Goal: Transaction & Acquisition: Purchase product/service

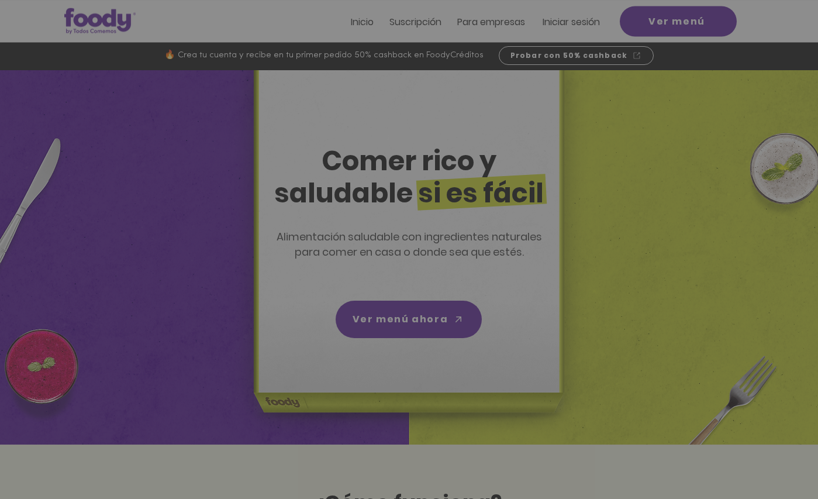
click at [517, 147] on icon "Volver al sitio" at bounding box center [517, 149] width 9 height 9
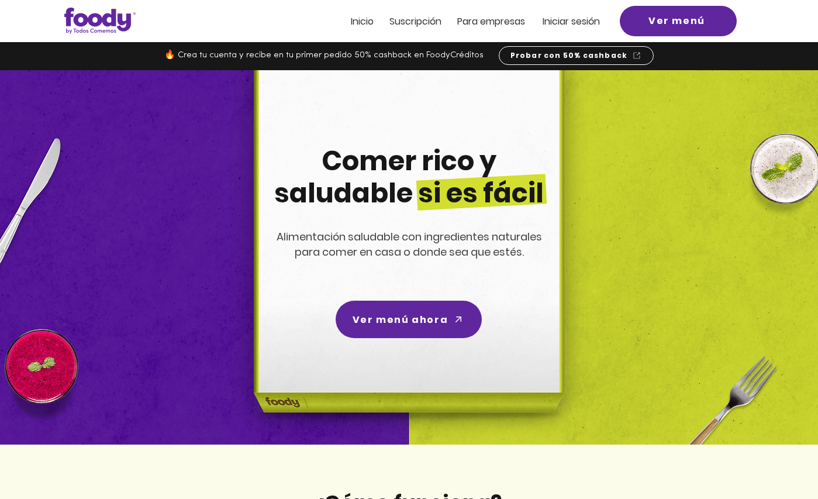
scroll to position [1, 0]
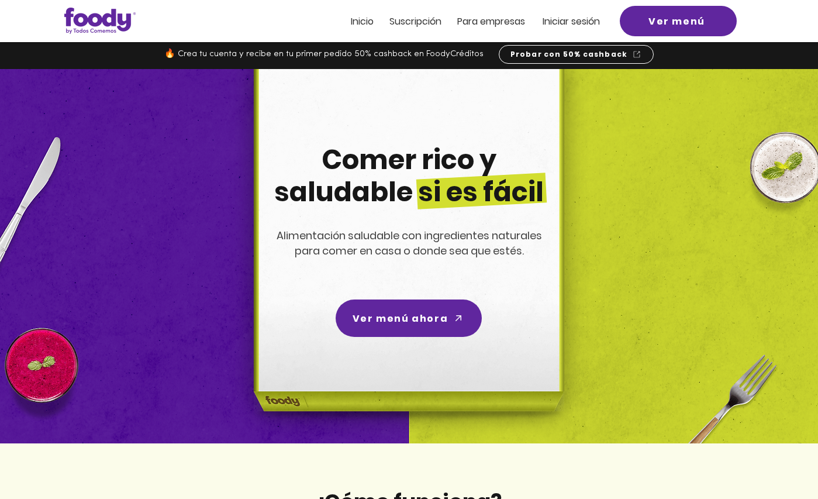
click at [549, 21] on span "Iniciar sesión" at bounding box center [571, 21] width 57 height 13
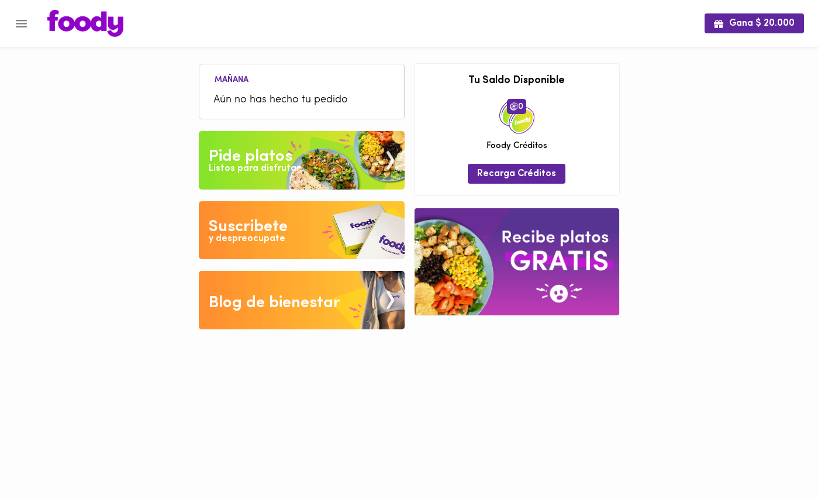
click at [346, 94] on span "Aún no has hecho tu pedido" at bounding box center [302, 100] width 177 height 16
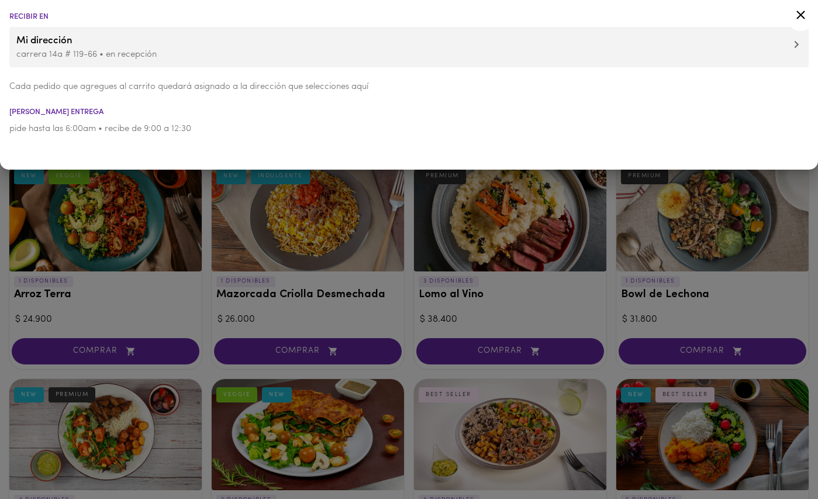
click at [241, 57] on p "carrera 14a # 119-66 • en recepción" at bounding box center [409, 55] width 786 height 12
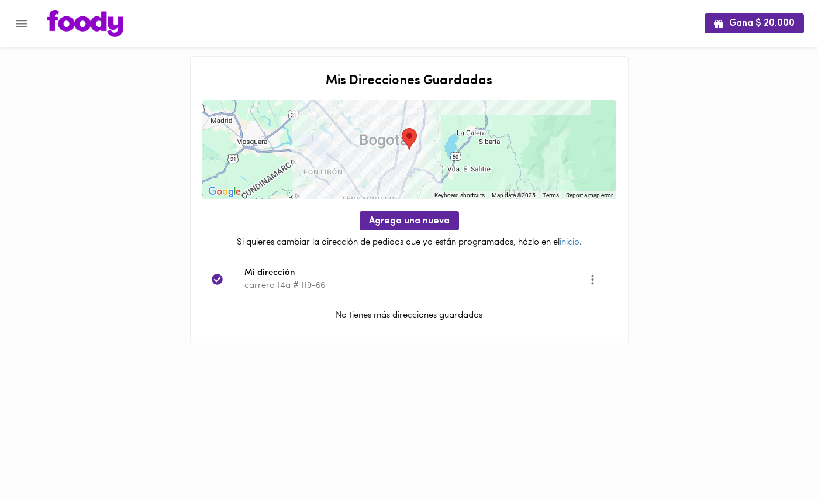
click at [16, 26] on icon "Menu" at bounding box center [21, 24] width 11 height 8
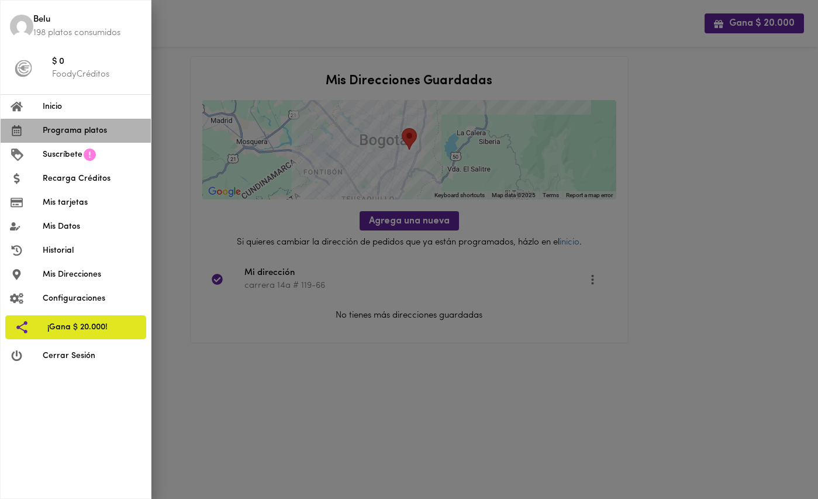
click at [63, 131] on span "Programa platos" at bounding box center [92, 131] width 99 height 12
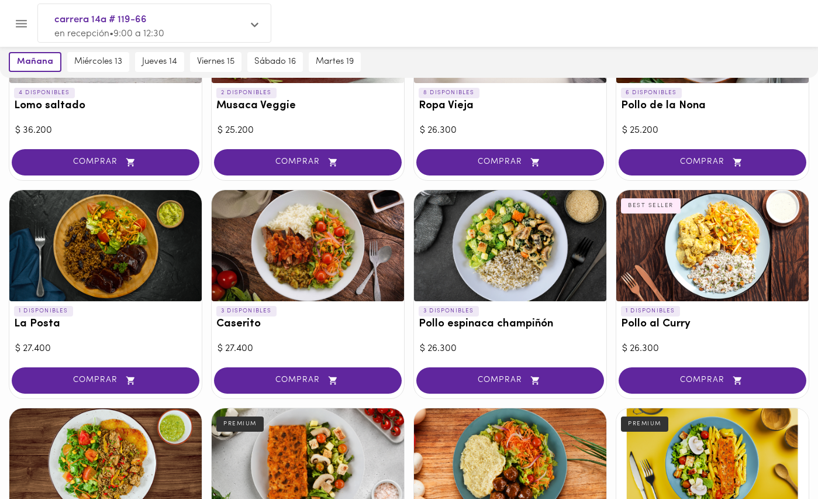
scroll to position [408, 0]
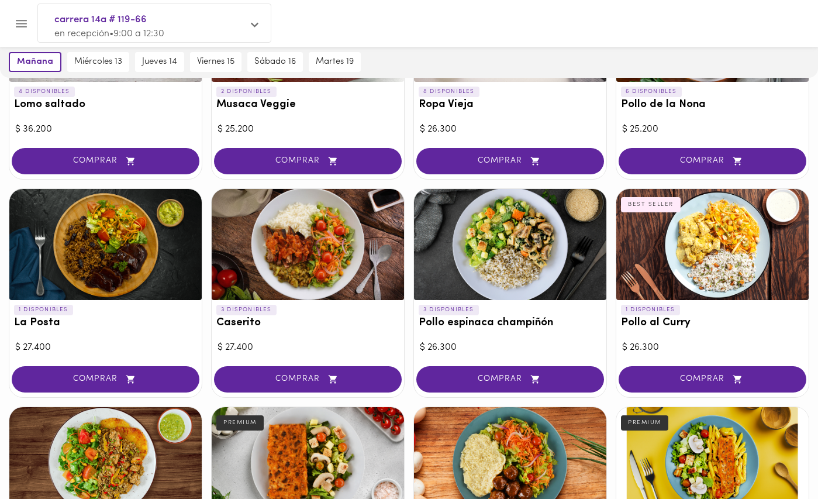
click at [290, 379] on span "COMPRAR" at bounding box center [308, 379] width 159 height 10
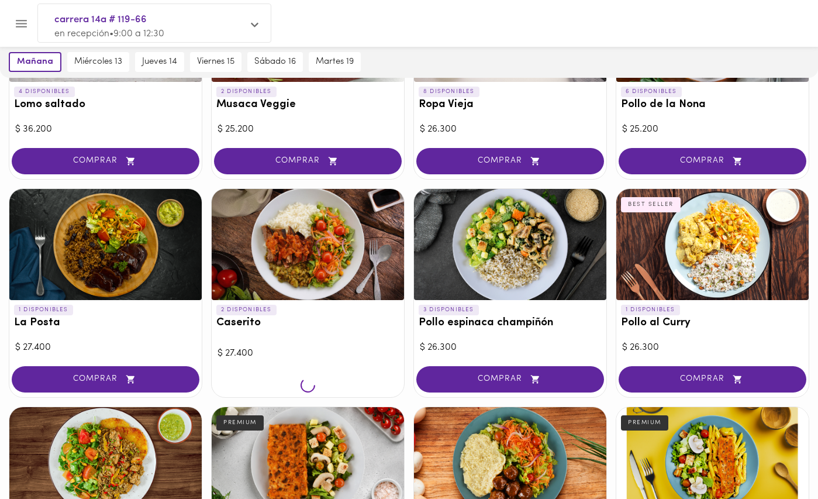
scroll to position [409, 0]
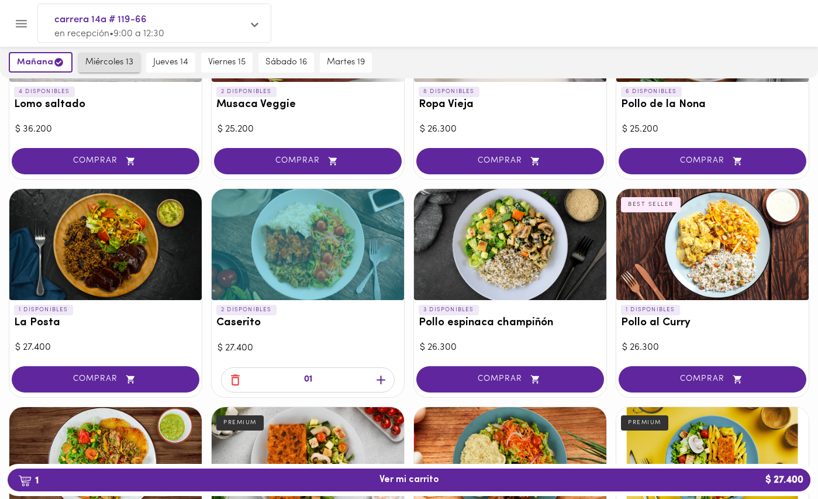
click at [112, 63] on span "miércoles 13" at bounding box center [109, 62] width 48 height 11
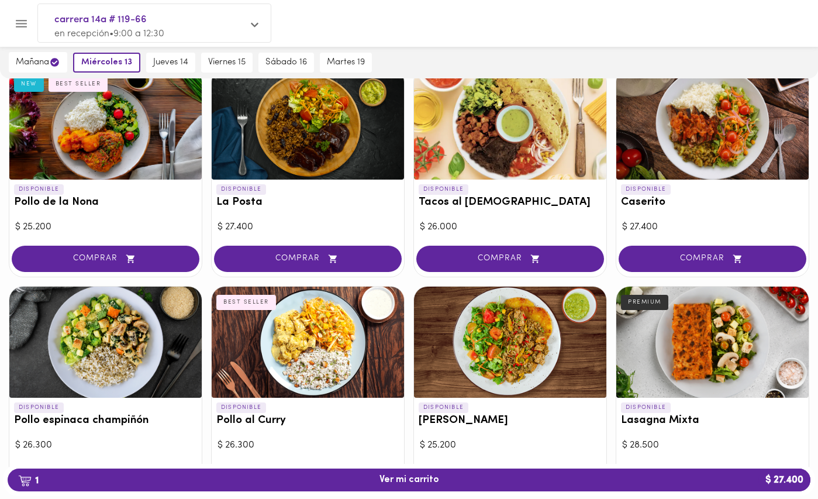
scroll to position [534, 0]
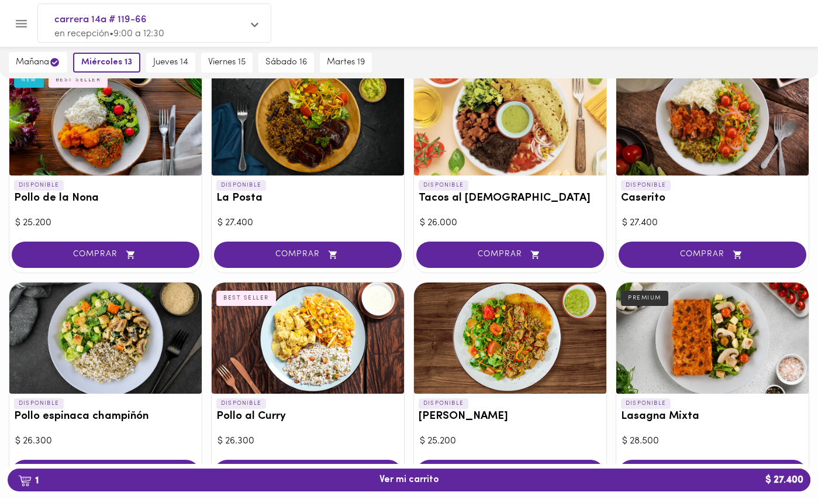
click at [491, 251] on span "COMPRAR" at bounding box center [510, 255] width 159 height 10
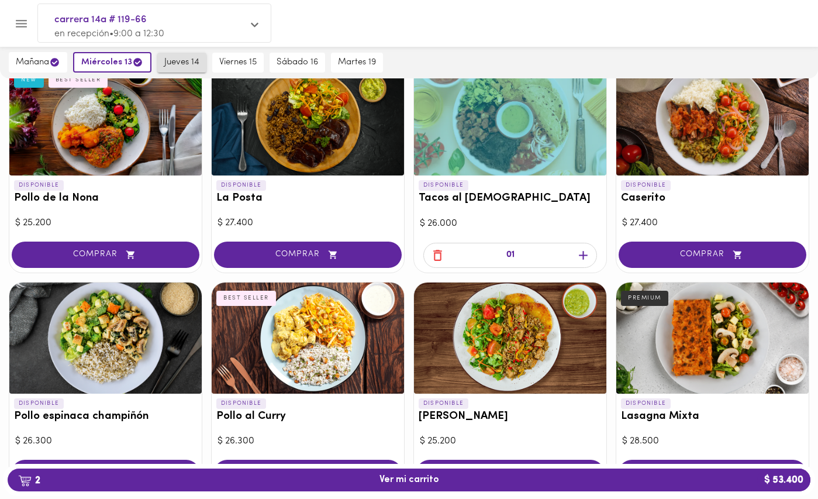
click at [196, 65] on span "jueves 14" at bounding box center [181, 62] width 35 height 11
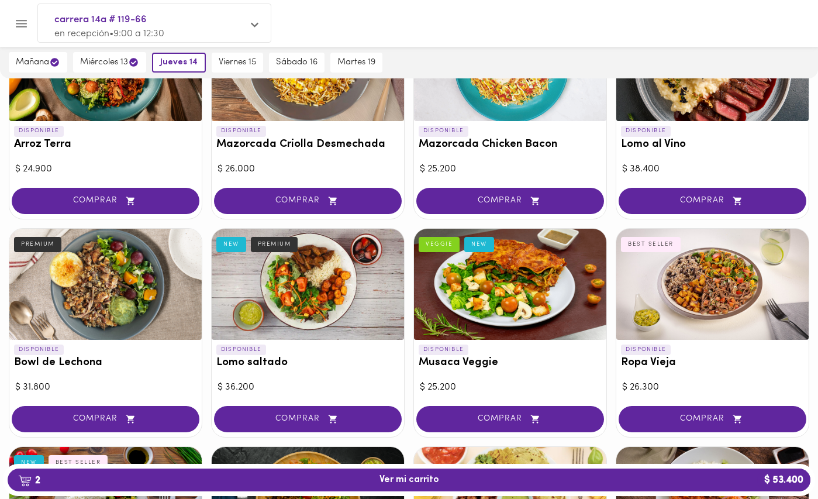
scroll to position [153, 0]
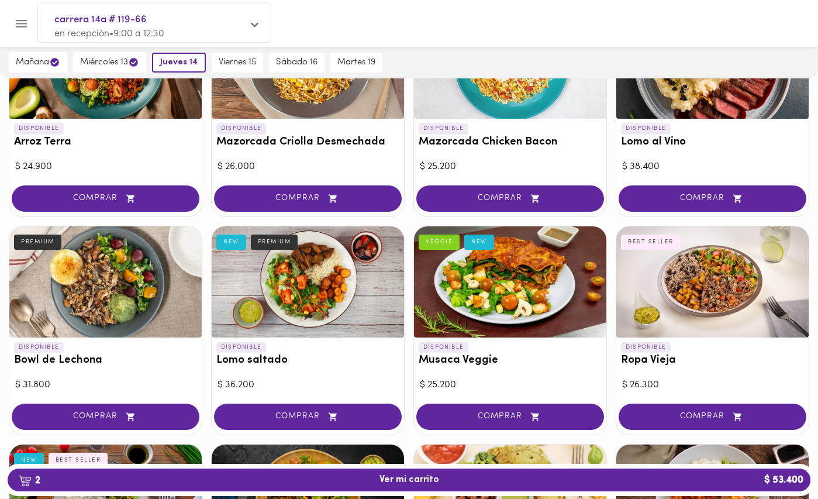
click at [93, 424] on button "COMPRAR" at bounding box center [106, 417] width 188 height 26
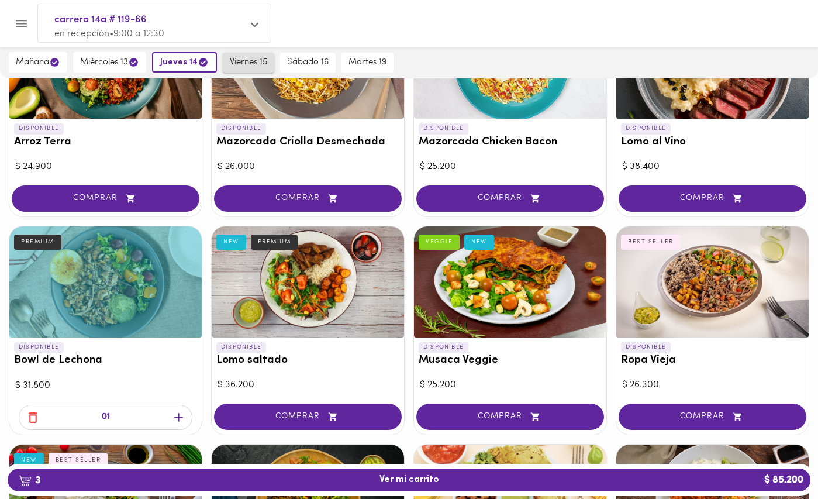
click at [242, 59] on span "viernes 15" at bounding box center [248, 62] width 37 height 11
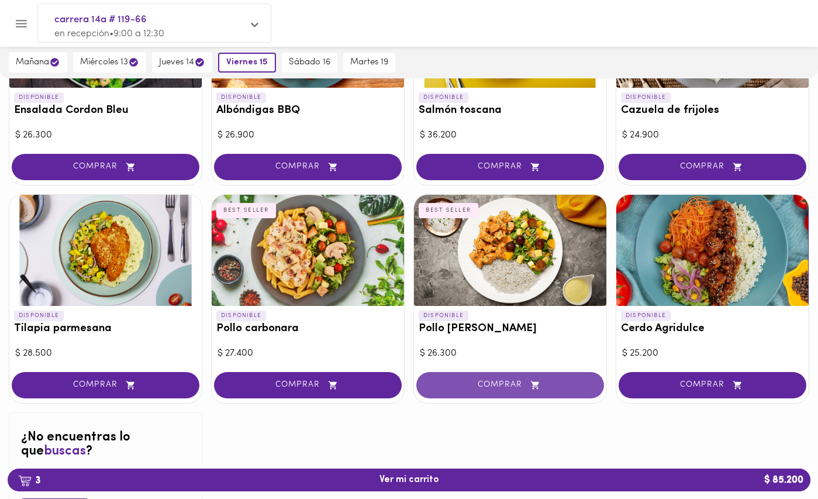
scroll to position [1058, 0]
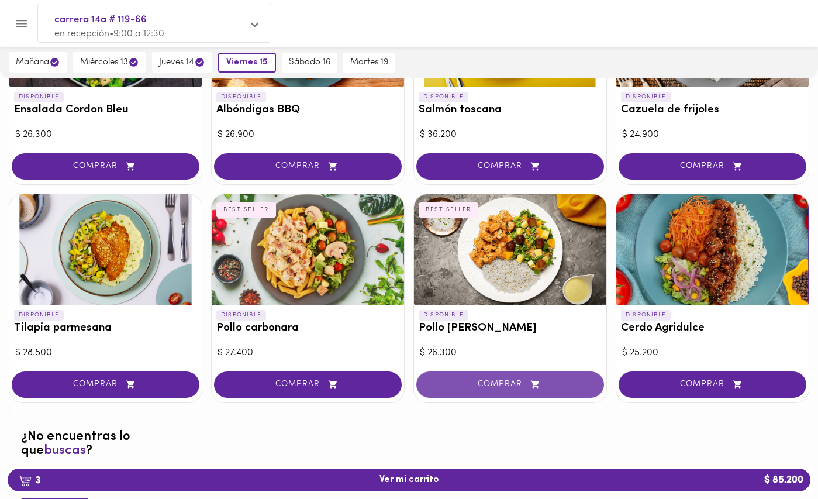
click at [503, 380] on span "COMPRAR" at bounding box center [510, 385] width 159 height 10
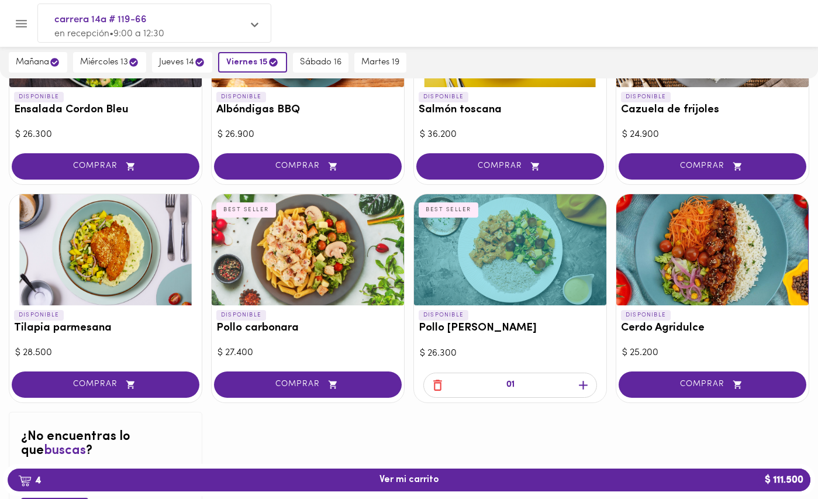
click at [336, 62] on span "sábado 16" at bounding box center [321, 62] width 42 height 11
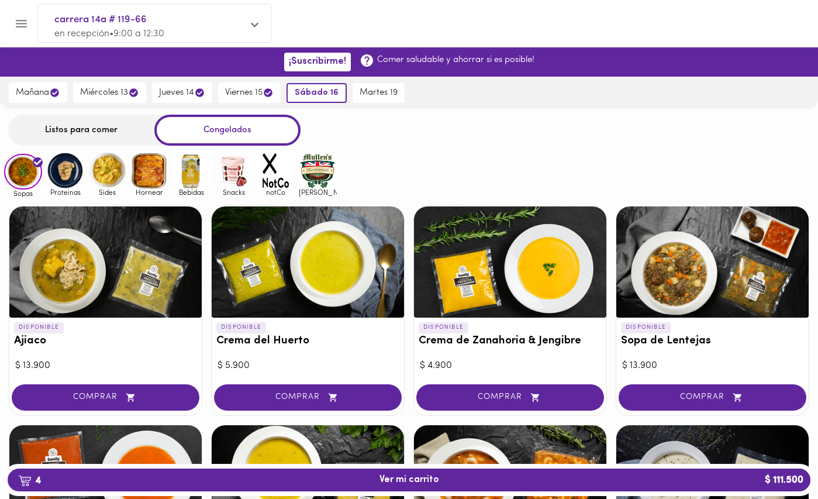
click at [63, 173] on img at bounding box center [65, 171] width 38 height 38
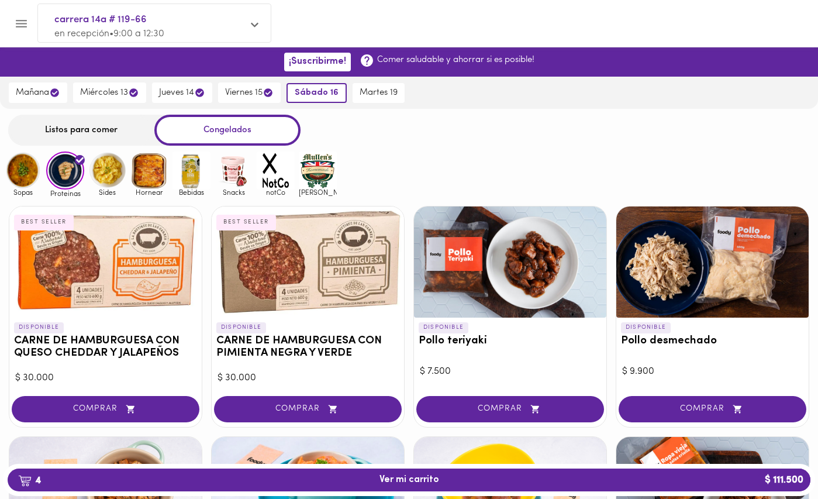
click at [115, 182] on img at bounding box center [107, 171] width 38 height 38
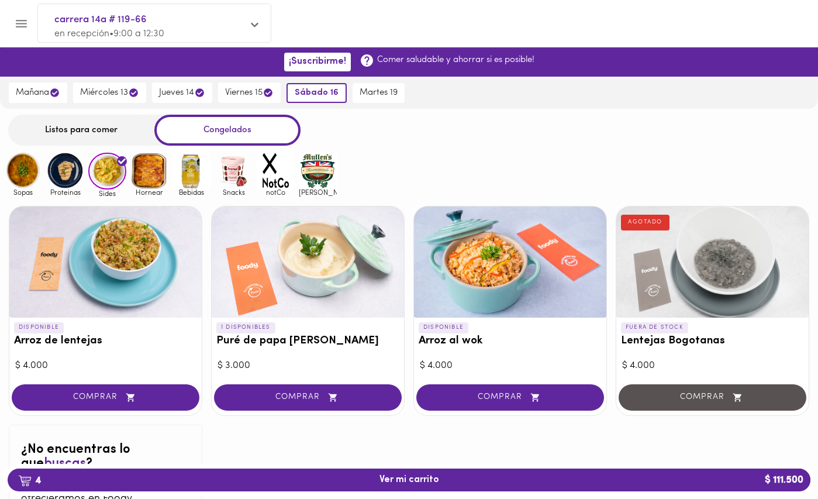
click at [166, 183] on img at bounding box center [149, 171] width 38 height 38
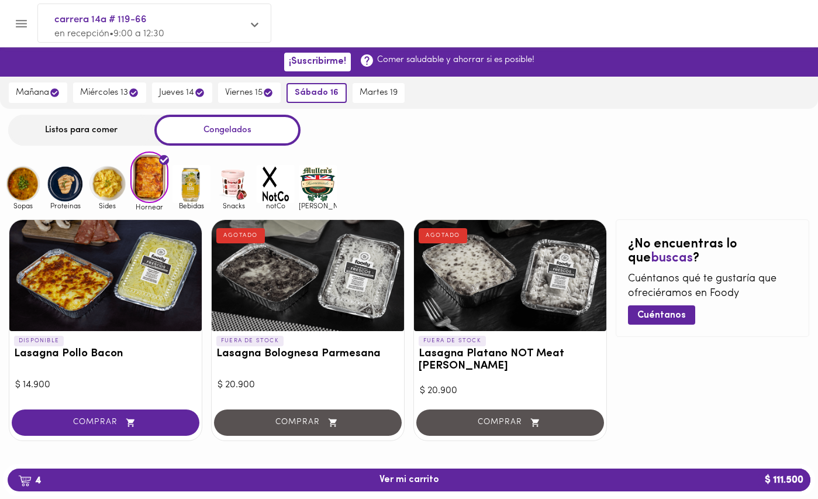
drag, startPoint x: 187, startPoint y: 190, endPoint x: 197, endPoint y: 190, distance: 9.9
click at [187, 190] on img at bounding box center [192, 184] width 38 height 38
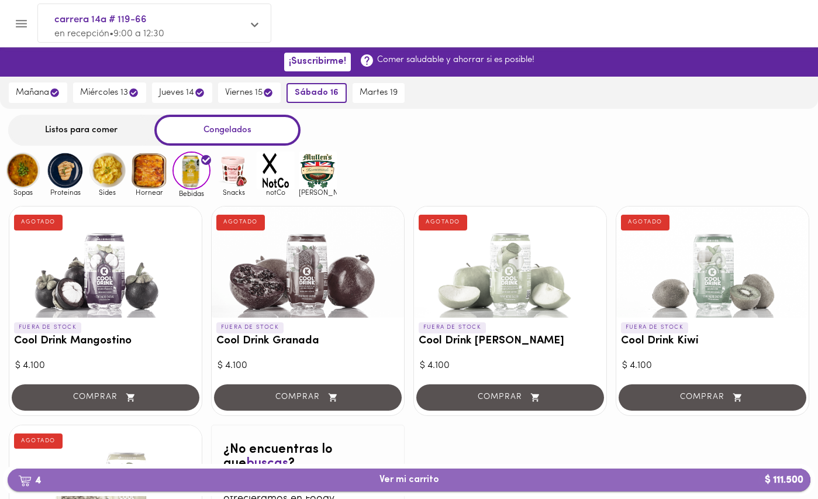
click at [422, 485] on span "4 Ver mi carrito $ 111.500" at bounding box center [410, 479] width 60 height 11
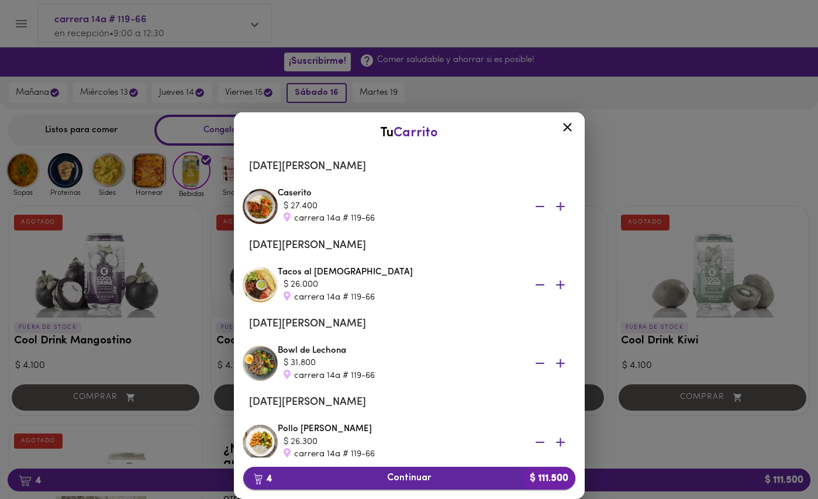
click at [421, 474] on span "4 Continuar $ 111.500" at bounding box center [410, 478] width 314 height 11
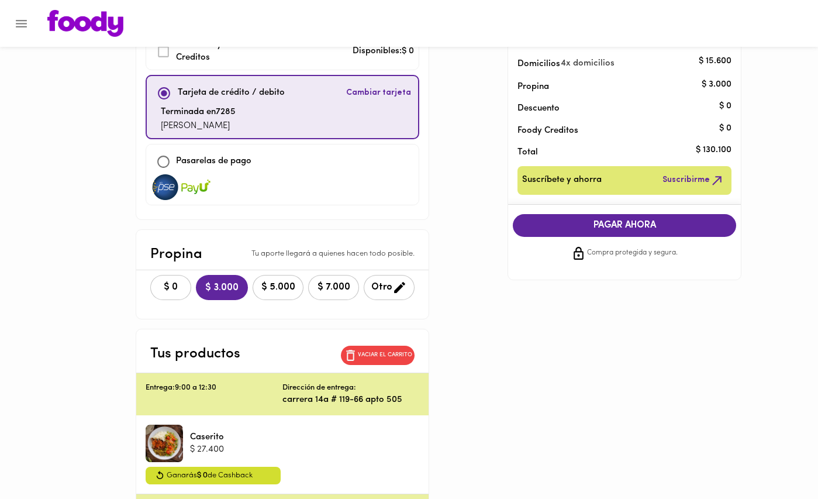
scroll to position [111, 0]
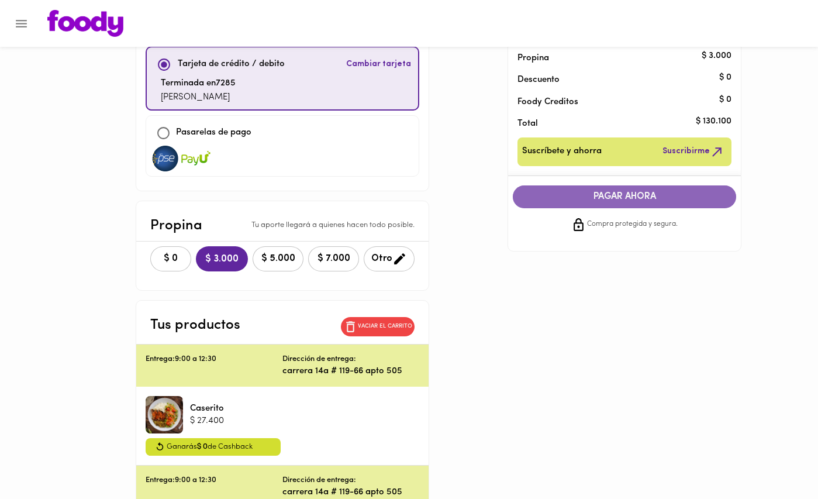
click at [657, 199] on span "PAGAR AHORA" at bounding box center [625, 196] width 200 height 11
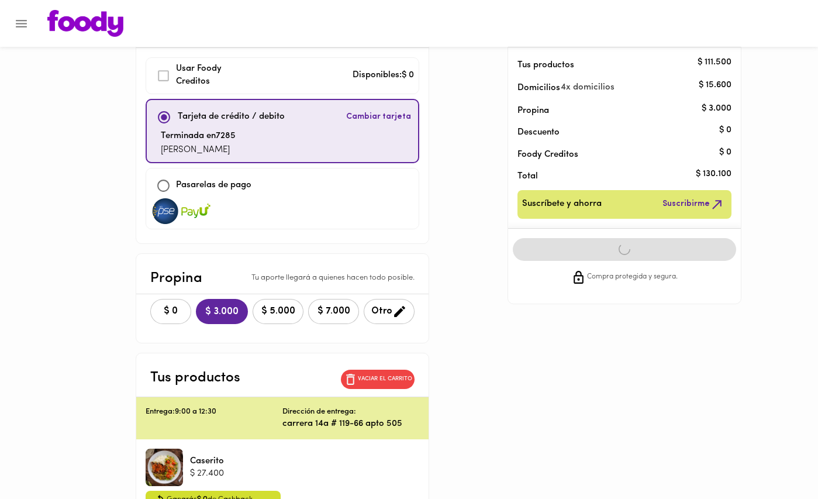
scroll to position [0, 0]
